Goal: Register for event/course

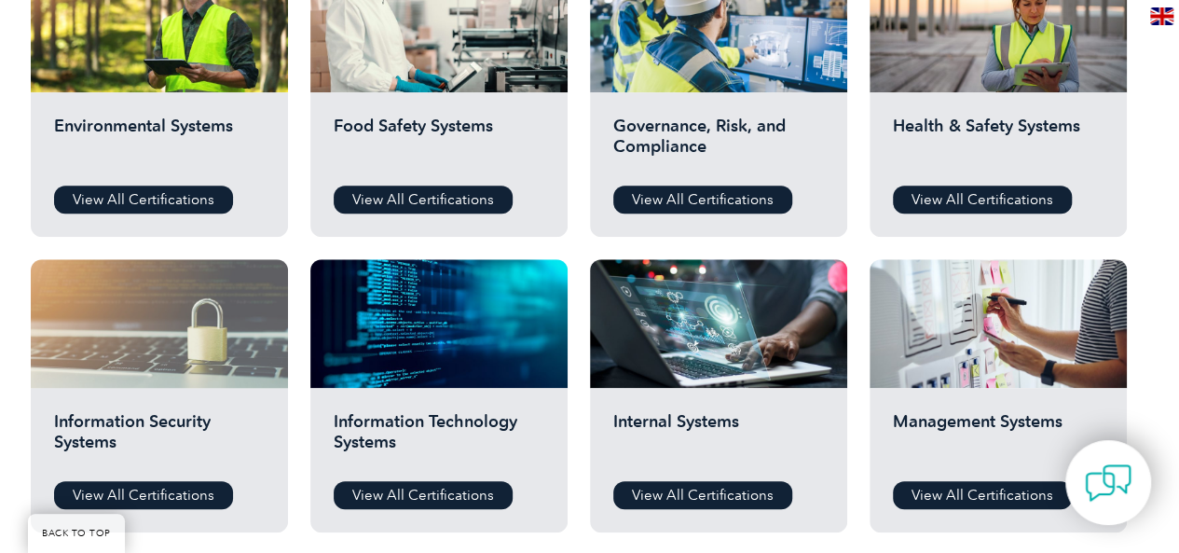
scroll to position [746, 0]
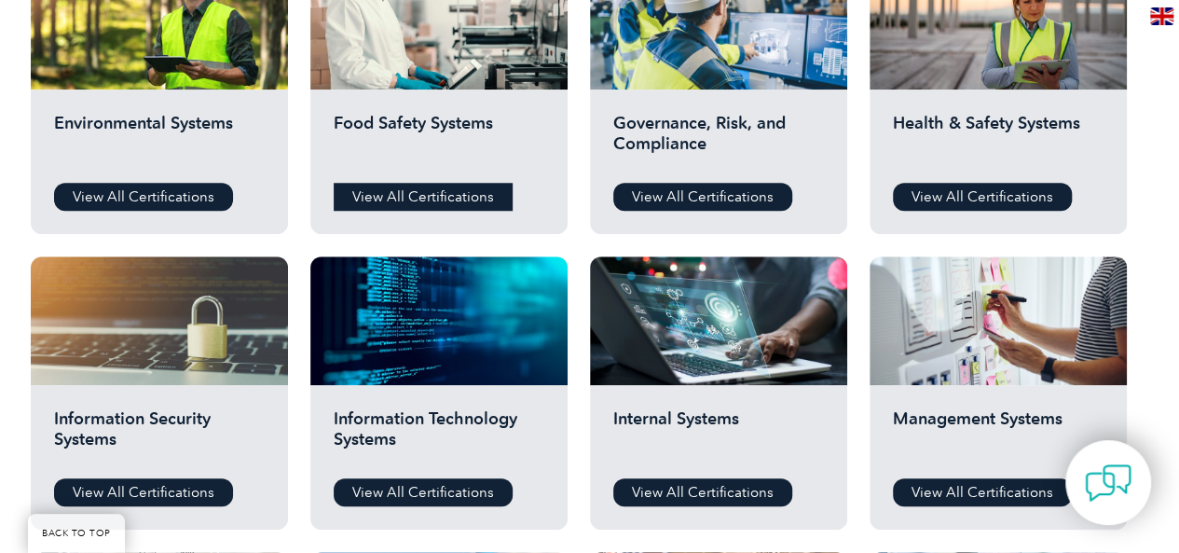
click at [408, 199] on link "View All Certifications" at bounding box center [423, 197] width 179 height 28
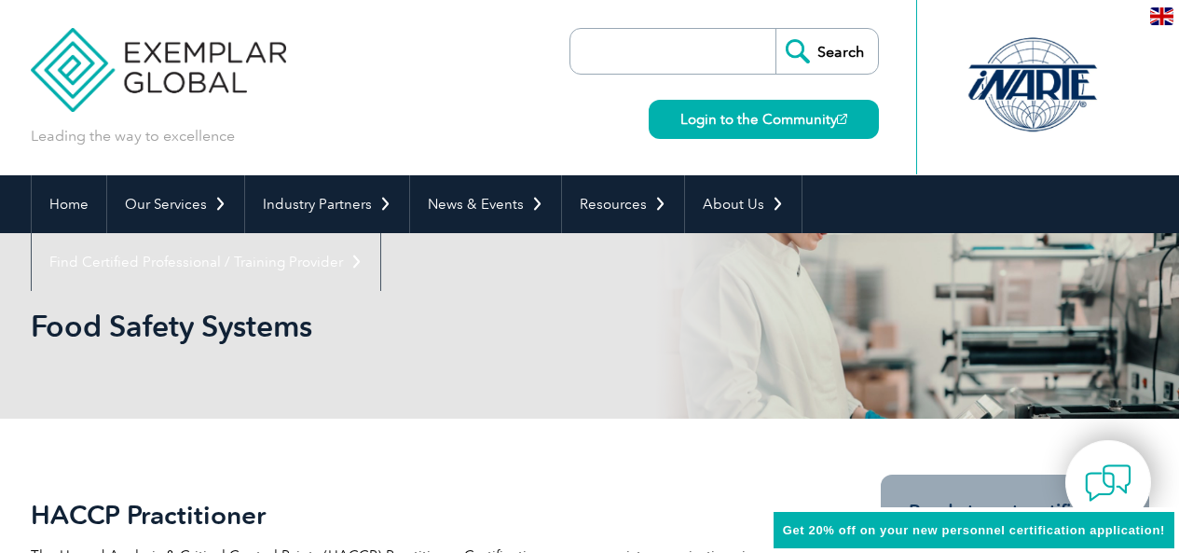
scroll to position [280, 0]
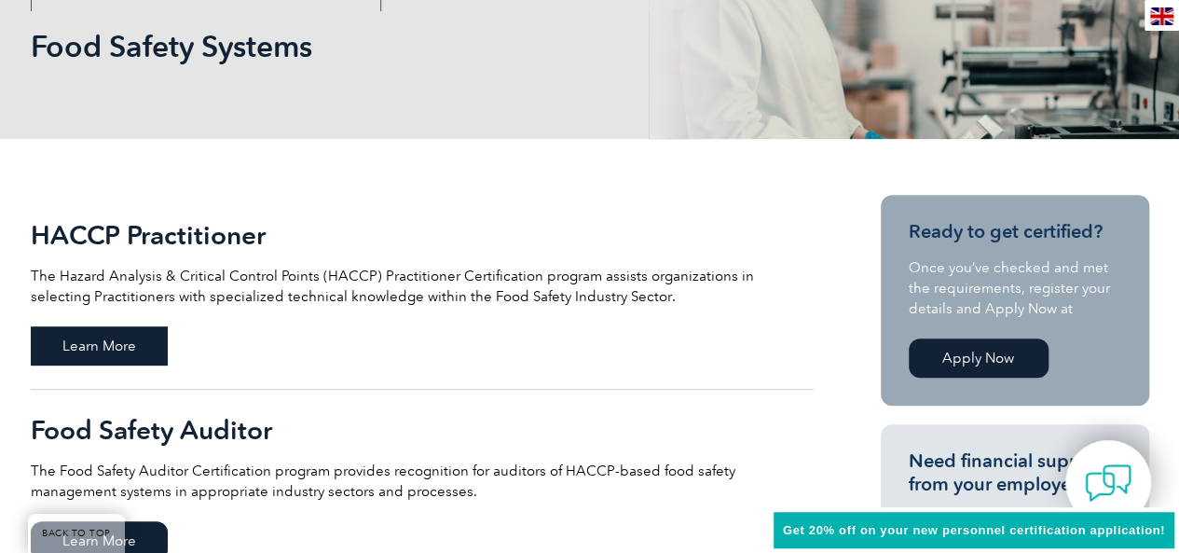
click at [106, 342] on span "Learn More" at bounding box center [99, 345] width 137 height 39
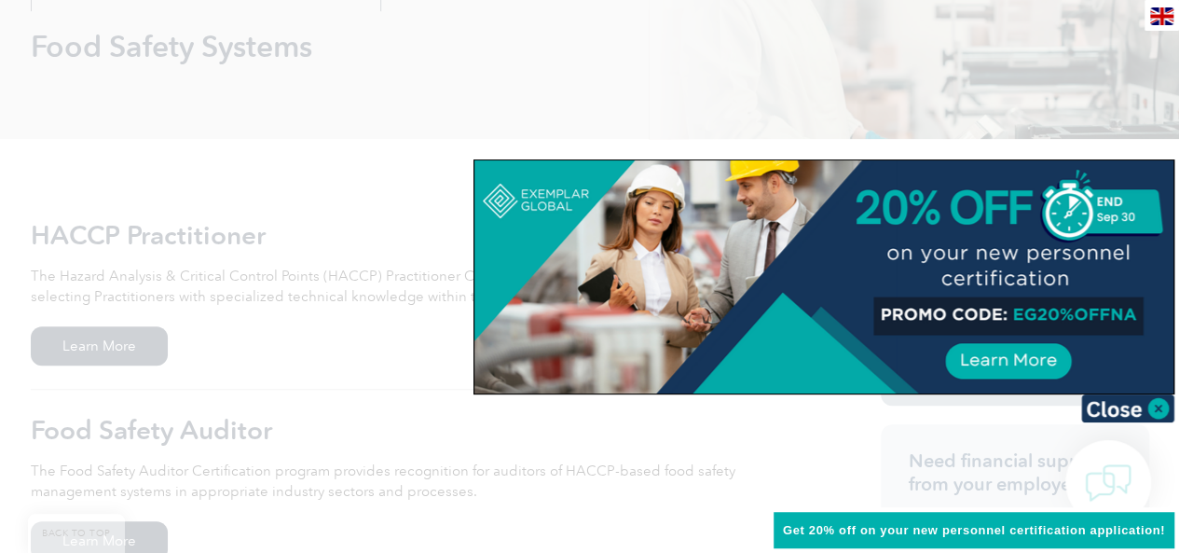
scroll to position [373, 0]
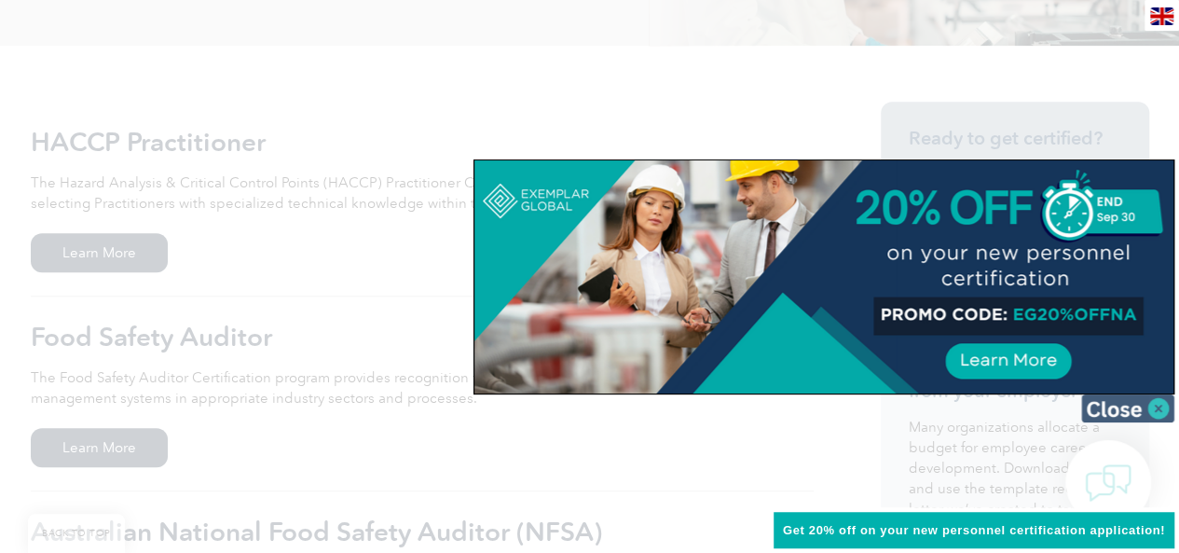
click at [1150, 402] on img at bounding box center [1127, 408] width 93 height 28
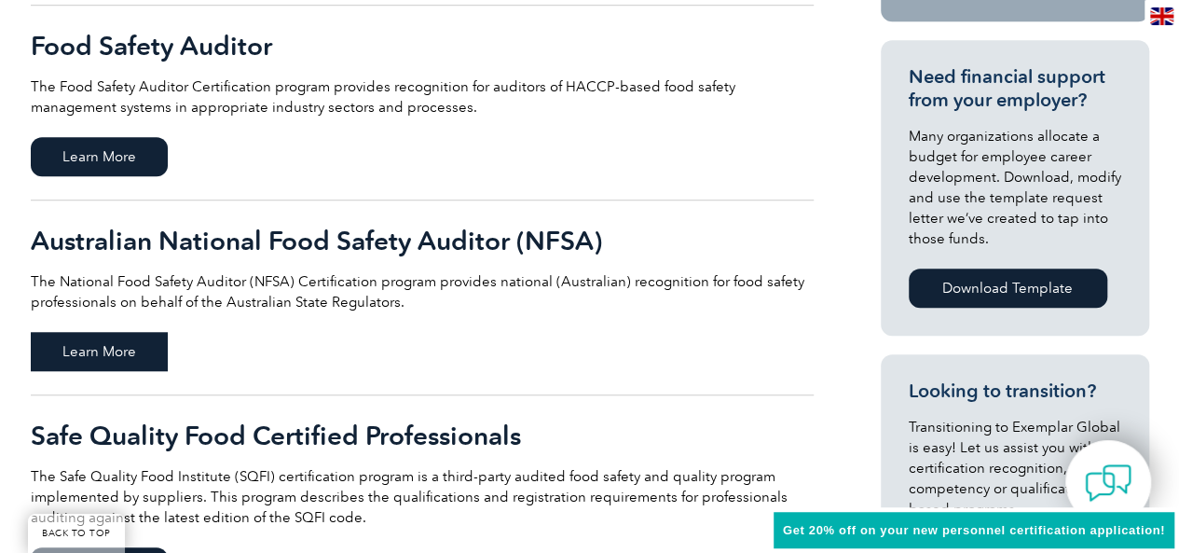
scroll to position [746, 0]
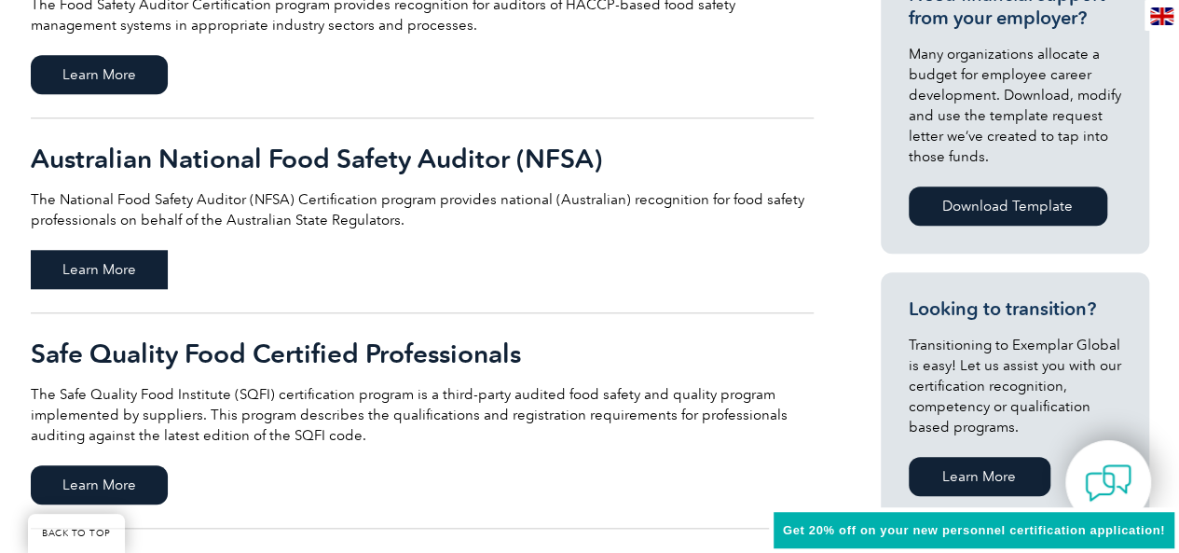
click at [87, 266] on span "Learn More" at bounding box center [99, 269] width 137 height 39
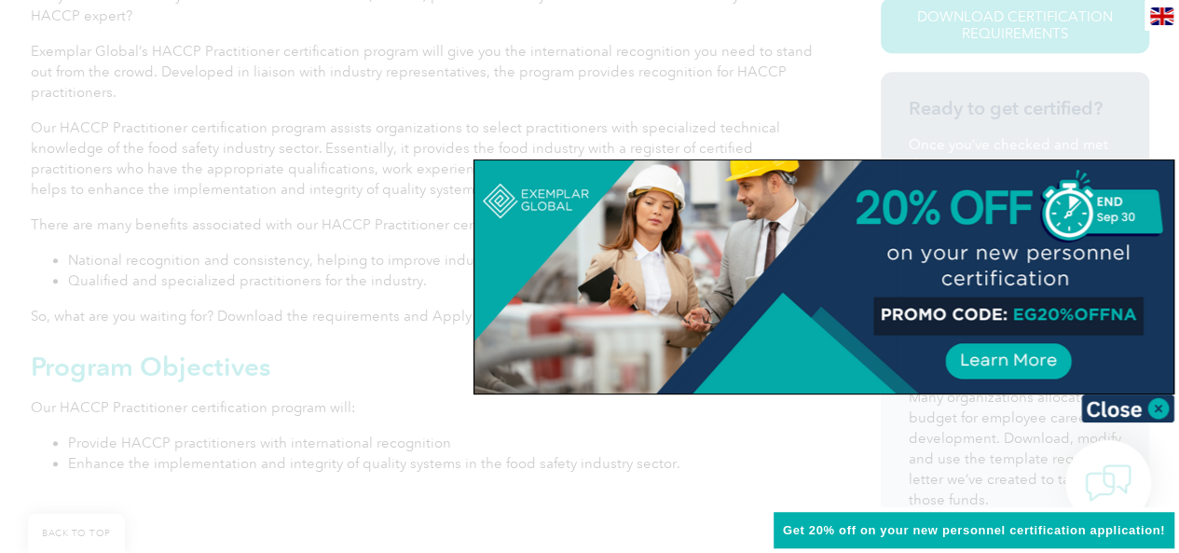
scroll to position [559, 0]
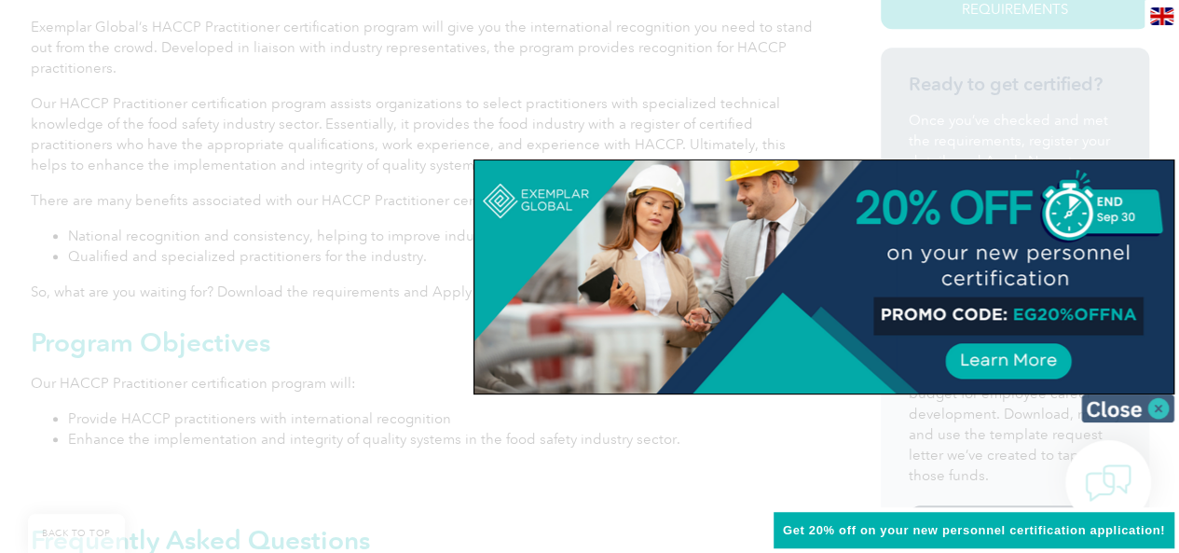
click at [1150, 401] on img at bounding box center [1127, 408] width 93 height 28
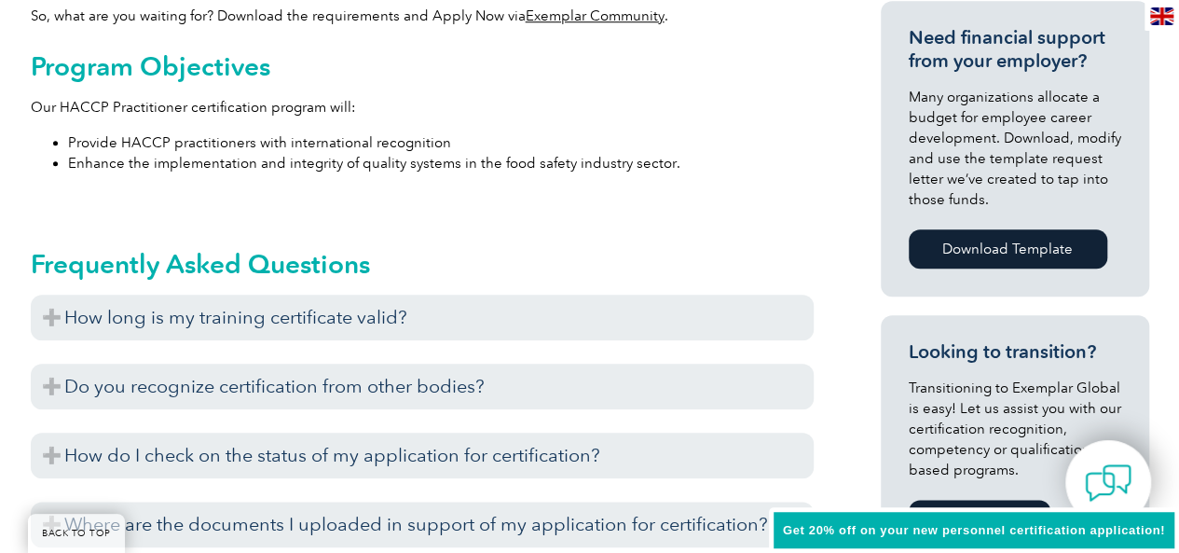
scroll to position [839, 0]
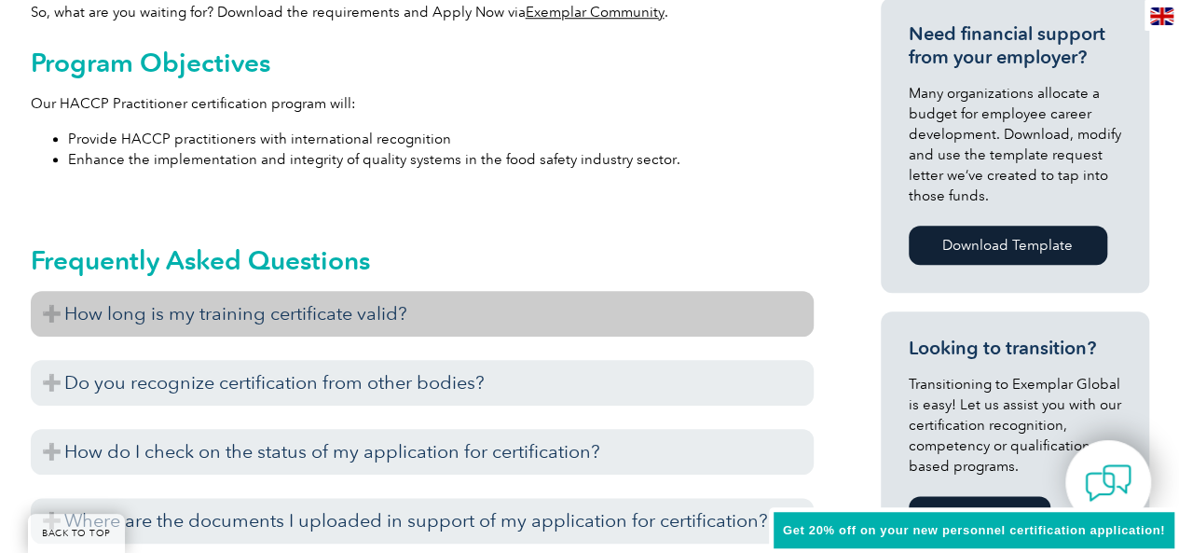
click at [58, 309] on h3 "How long is my training certificate valid?" at bounding box center [422, 314] width 783 height 46
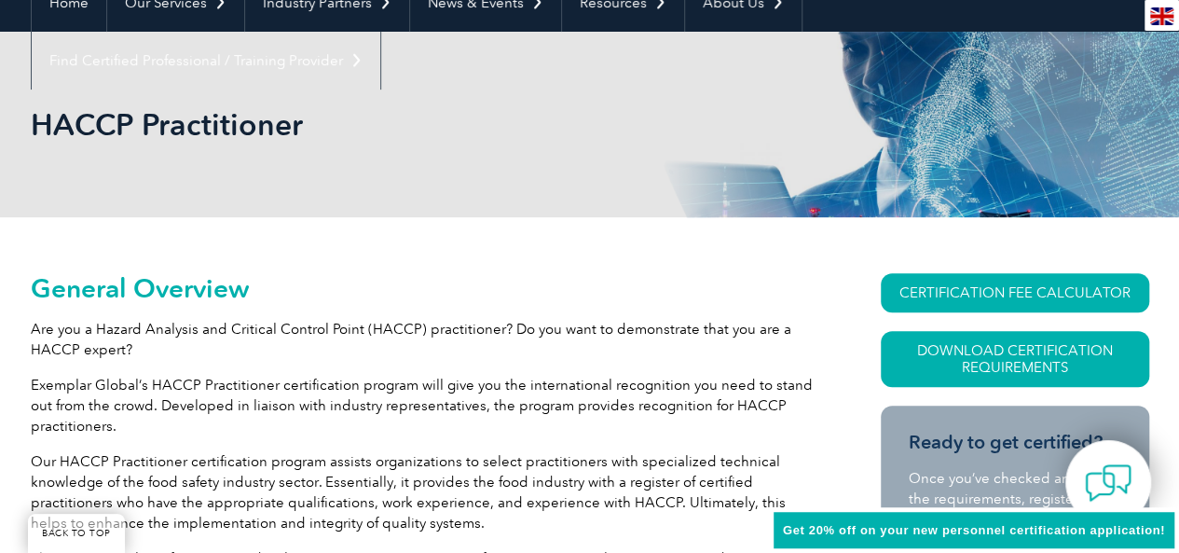
scroll to position [280, 0]
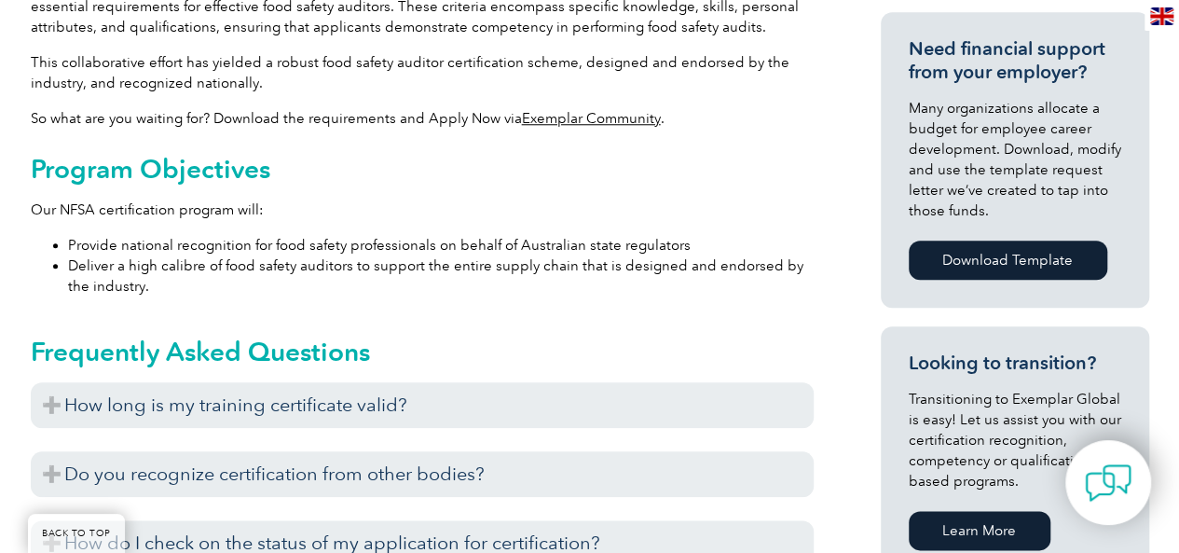
scroll to position [839, 0]
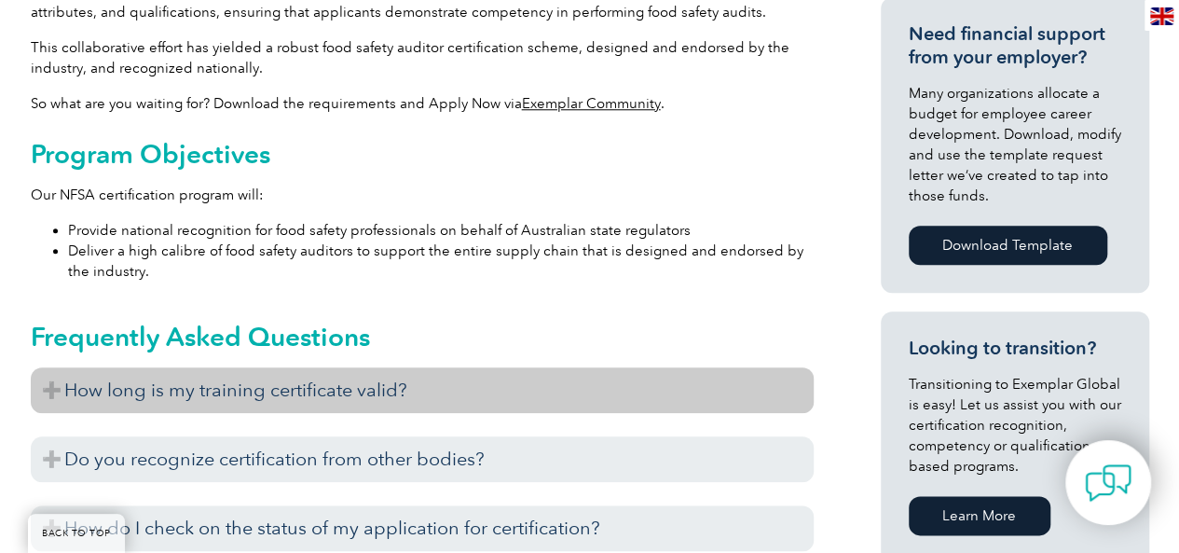
click at [57, 390] on h3 "How long is my training certificate valid?" at bounding box center [422, 390] width 783 height 46
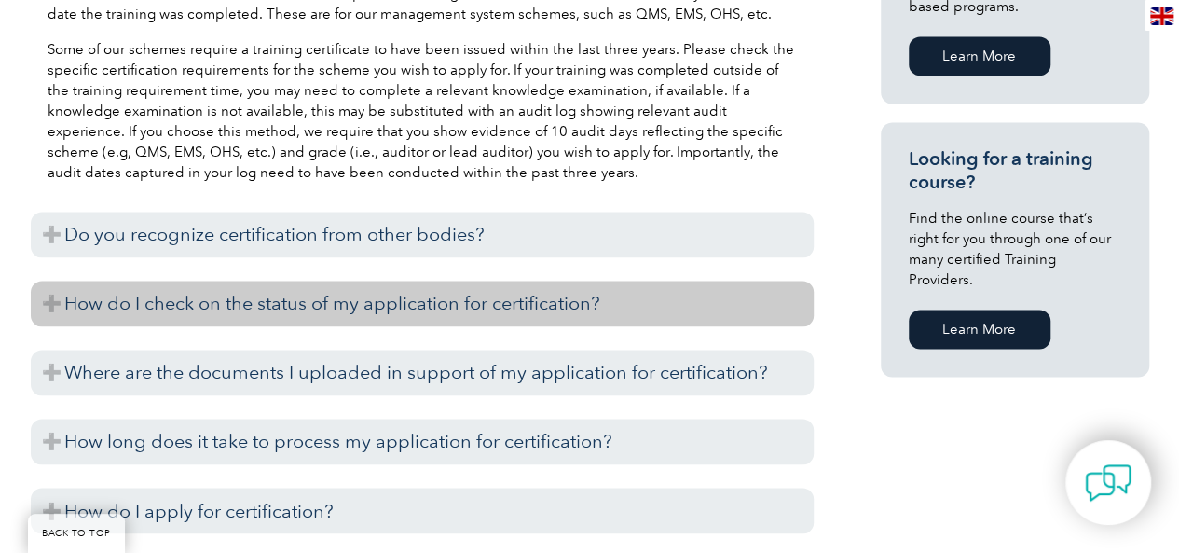
scroll to position [1305, 0]
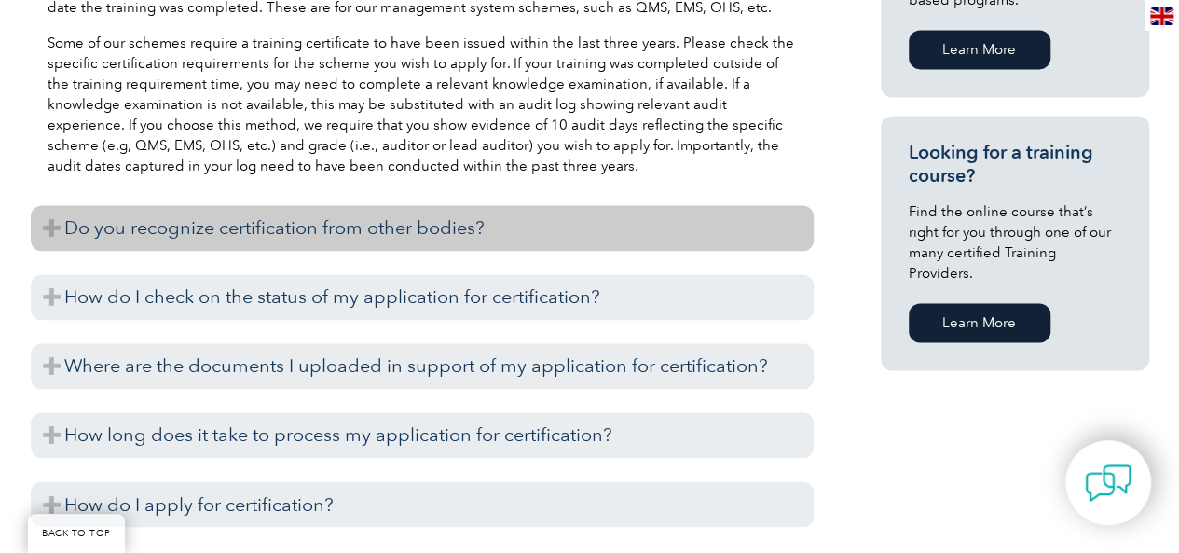
click at [50, 229] on h3 "Do you recognize certification from other bodies?" at bounding box center [422, 228] width 783 height 46
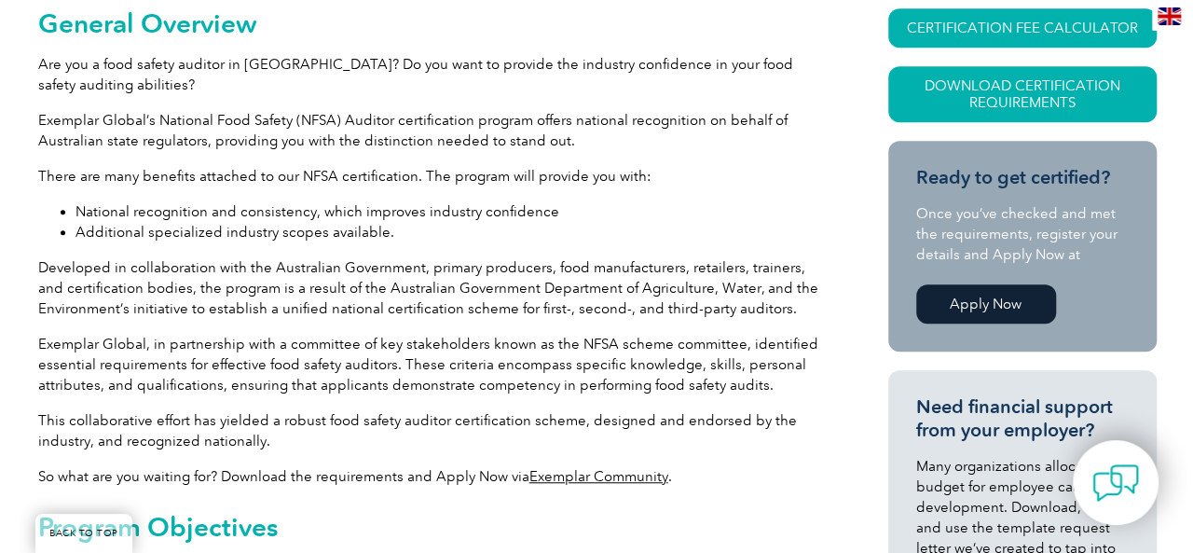
scroll to position [373, 0]
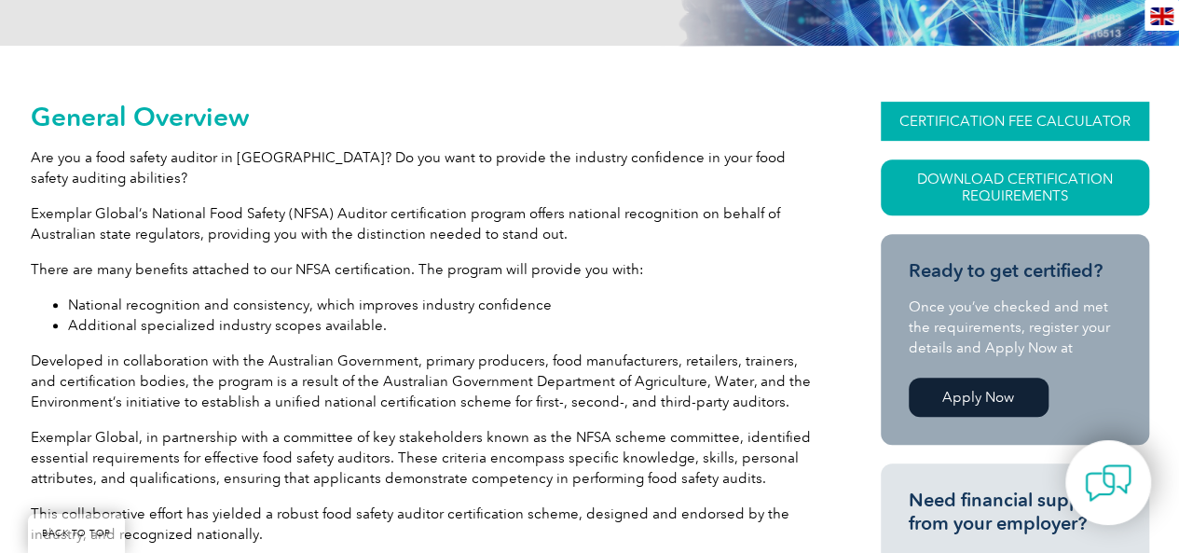
click at [976, 119] on link "CERTIFICATION FEE CALCULATOR" at bounding box center [1015, 121] width 268 height 39
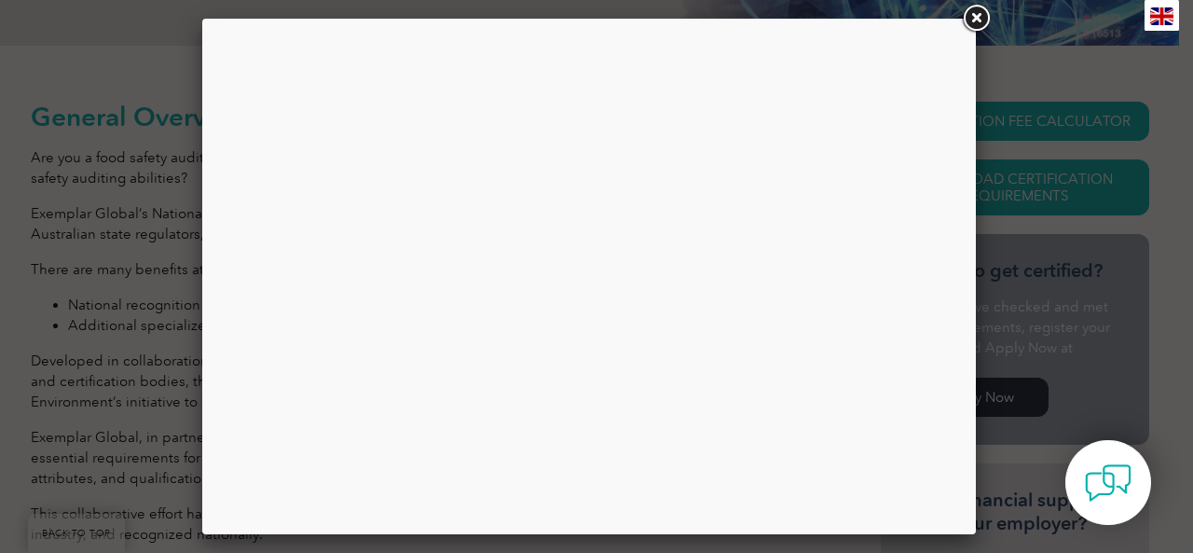
click at [973, 17] on link at bounding box center [976, 19] width 34 height 34
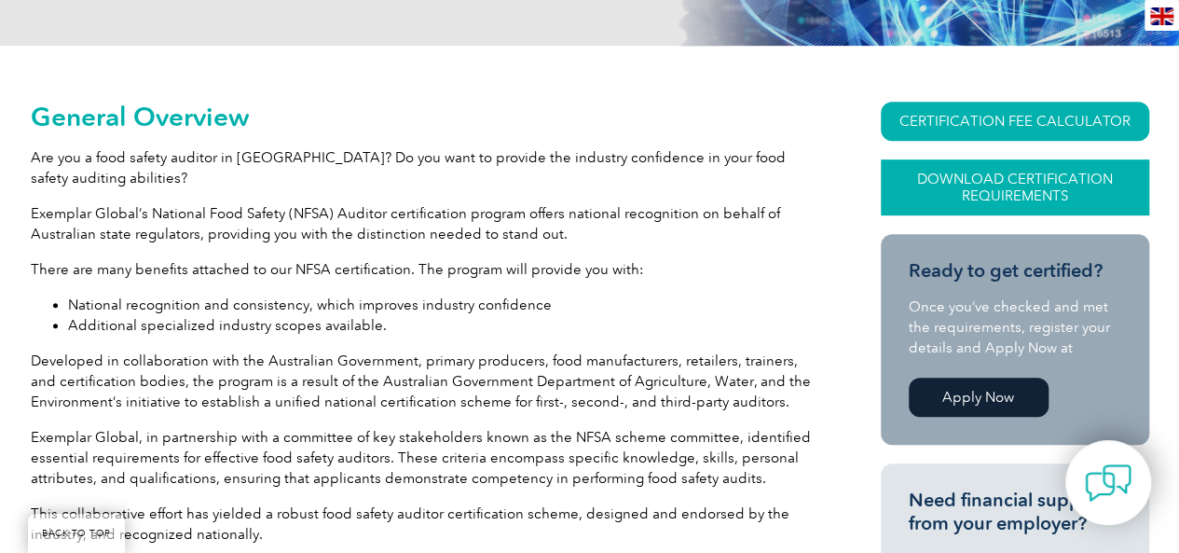
click at [1036, 187] on link "Download Certification Requirements" at bounding box center [1015, 187] width 268 height 56
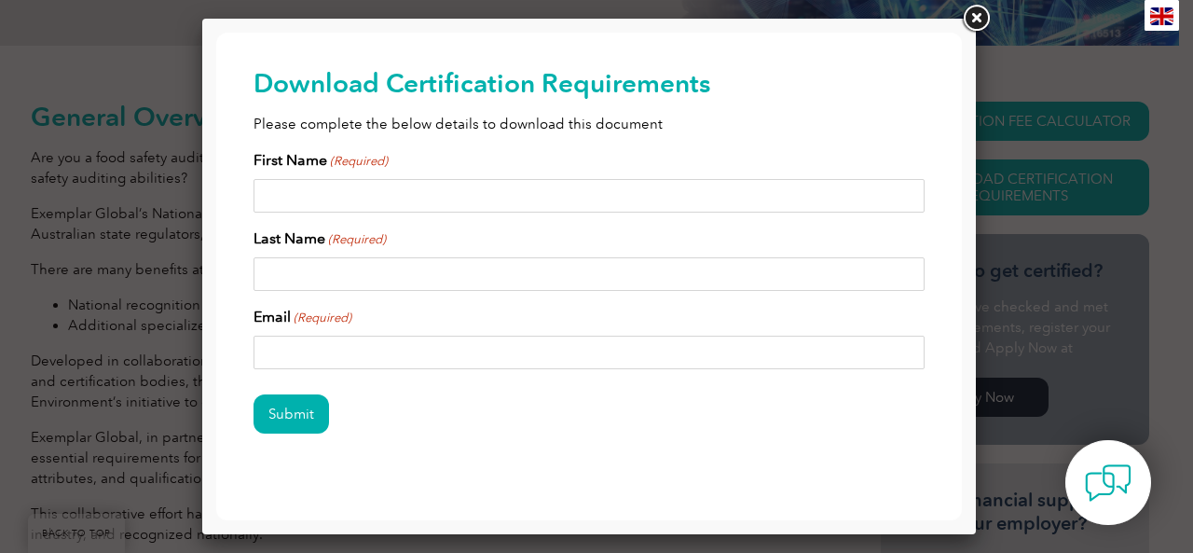
scroll to position [0, 0]
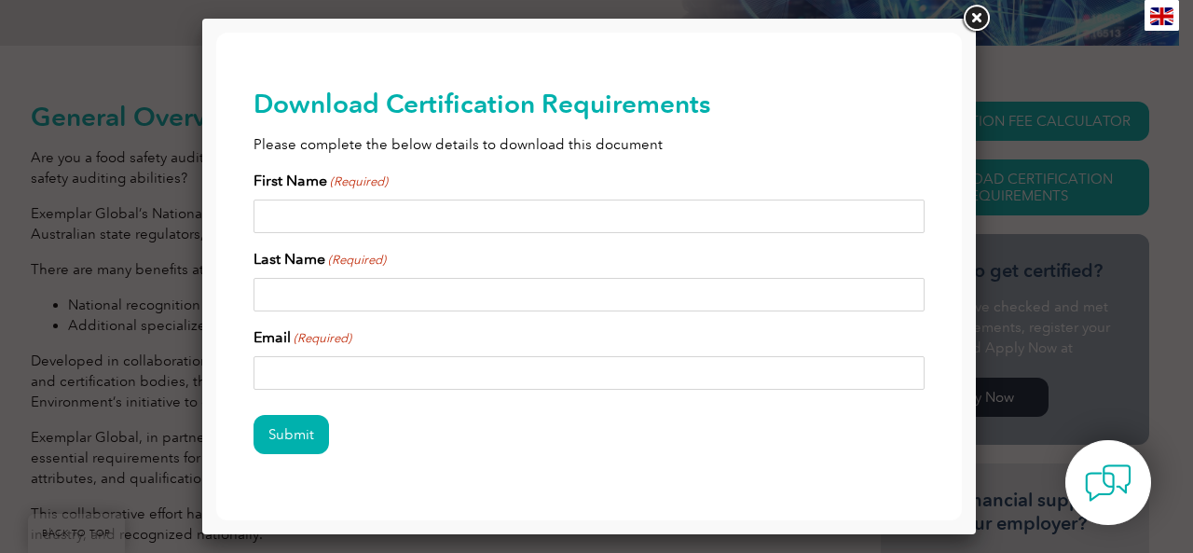
click at [351, 222] on input "First Name (Required)" at bounding box center [589, 216] width 671 height 34
type input "p"
type input "Paul"
click at [277, 284] on input "Last Name (Required)" at bounding box center [589, 295] width 671 height 34
type input "Fowler"
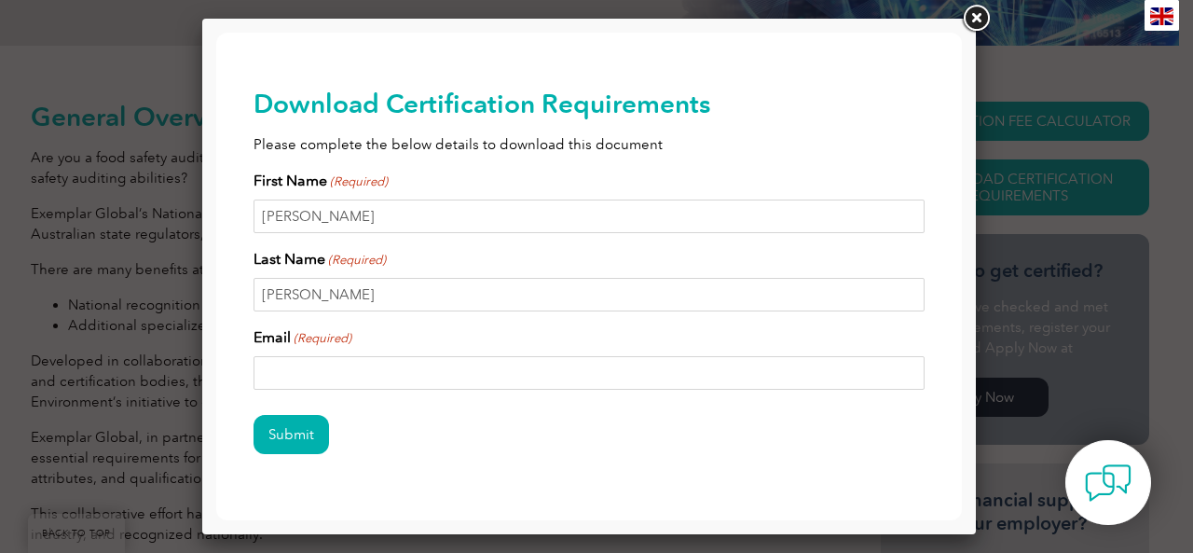
click at [289, 365] on input "Email (Required)" at bounding box center [589, 373] width 671 height 34
click at [297, 373] on input "paul_yahoo" at bounding box center [589, 373] width 671 height 34
click at [399, 374] on input "paul_fowler@yahoo" at bounding box center [589, 373] width 671 height 34
type input "paul_fowler@yahoo.com"
click at [283, 428] on input "Submit" at bounding box center [292, 434] width 76 height 39
